Goal: Check status

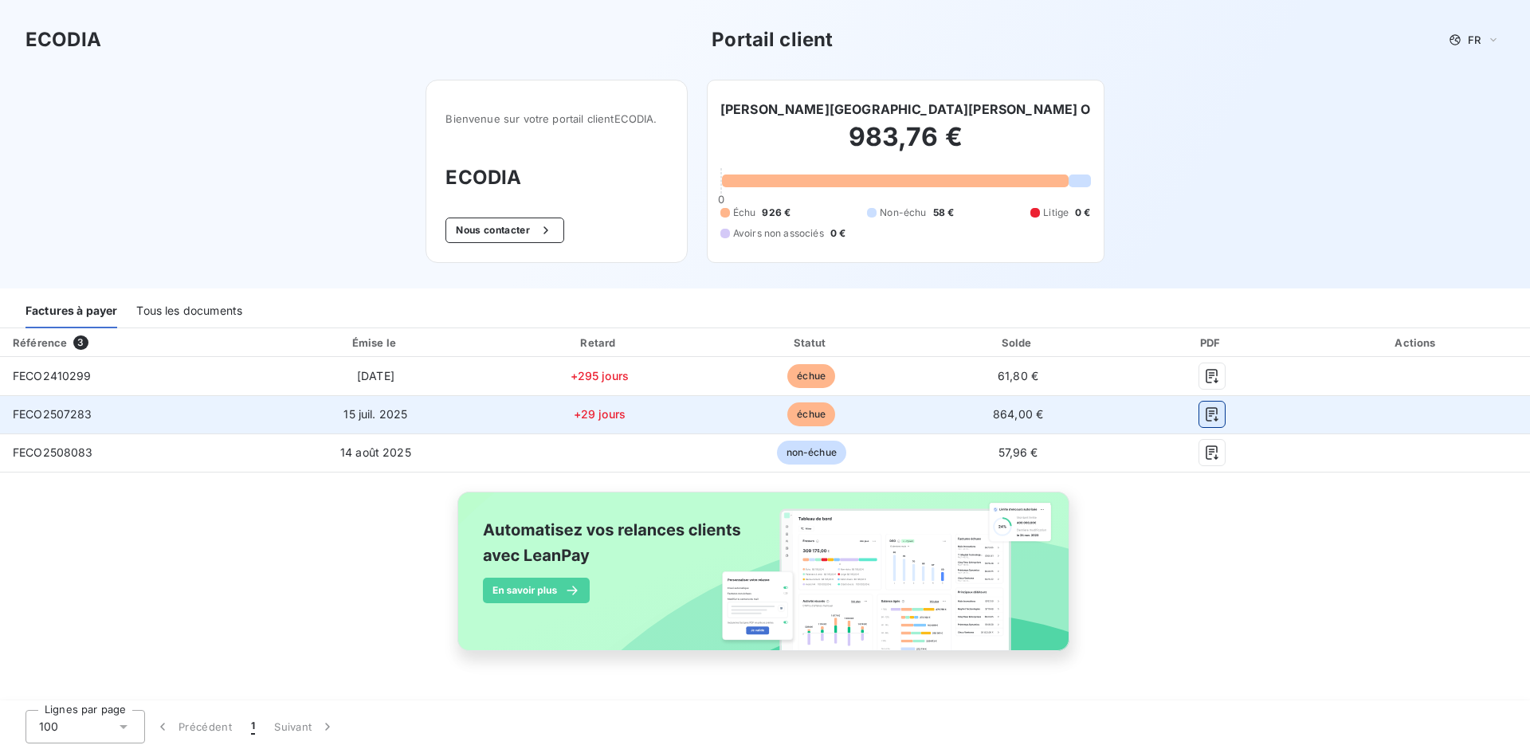
click at [1214, 410] on icon "button" at bounding box center [1212, 414] width 16 height 16
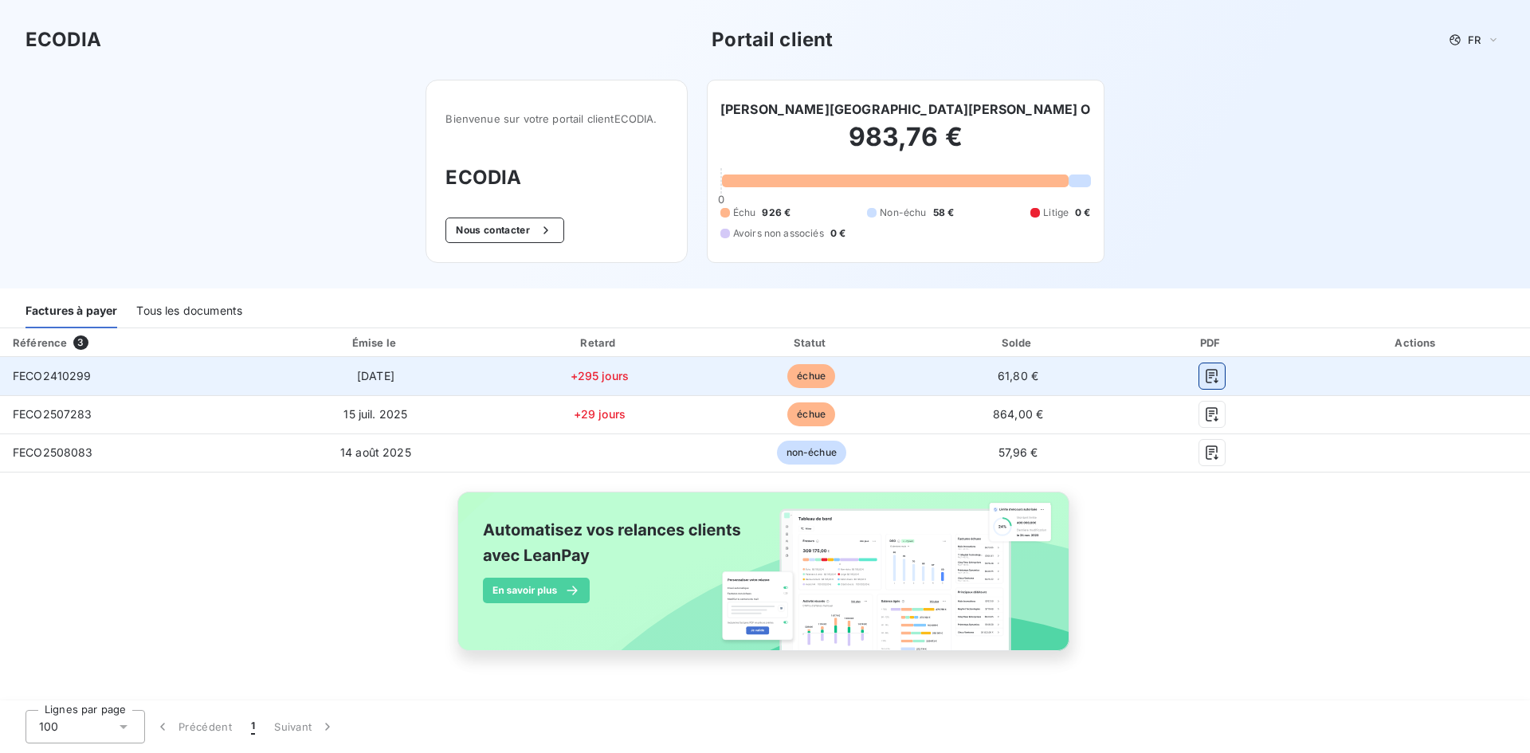
click at [1205, 381] on icon "button" at bounding box center [1211, 376] width 12 height 14
